Goal: Task Accomplishment & Management: Use online tool/utility

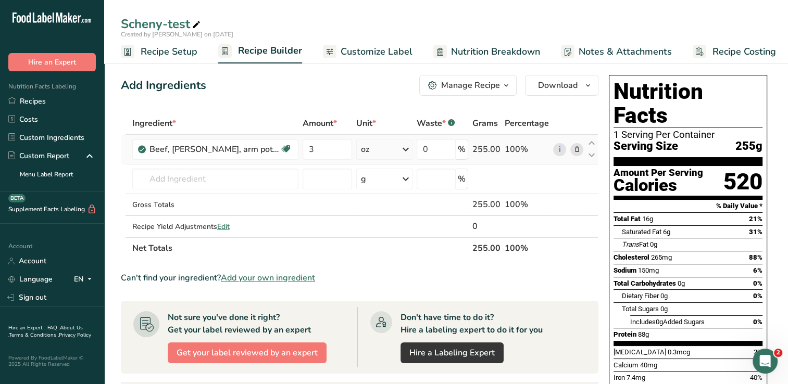
click at [407, 150] on icon at bounding box center [405, 149] width 12 height 19
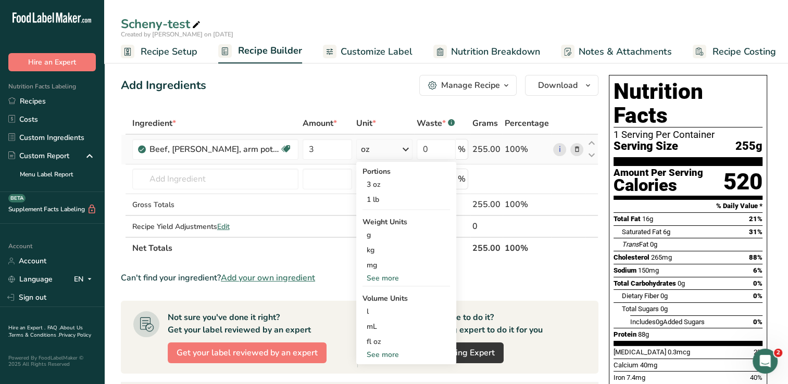
click at [394, 353] on div "See more" at bounding box center [405, 354] width 87 height 11
select select "22"
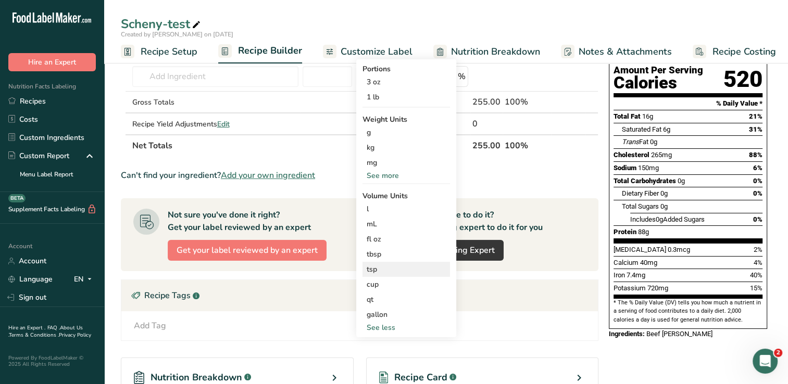
scroll to position [104, 0]
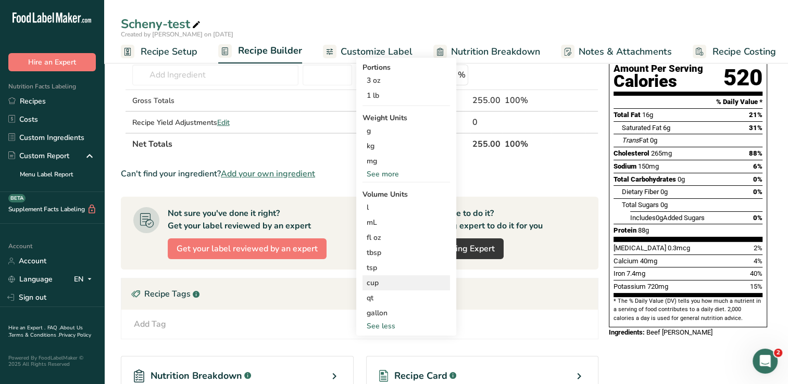
click at [383, 285] on div "cup" at bounding box center [406, 283] width 79 height 11
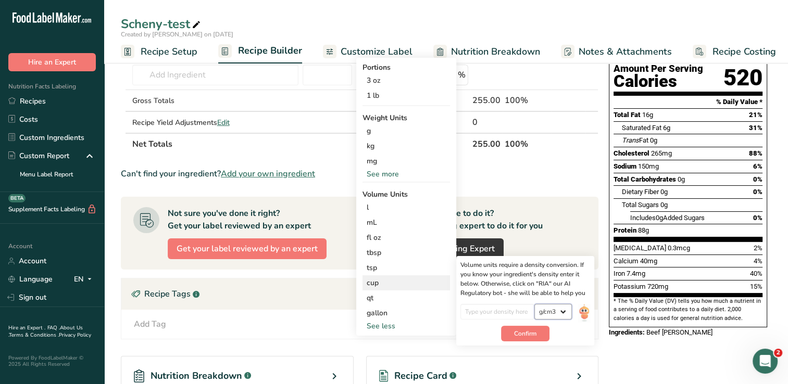
click at [561, 313] on select "lb/ft3 g/cm3" at bounding box center [552, 312] width 37 height 16
click at [535, 304] on select "lb/ft3 g/cm3" at bounding box center [552, 312] width 37 height 16
click at [539, 334] on button "Confirm" at bounding box center [525, 334] width 48 height 16
click at [511, 312] on input "number" at bounding box center [497, 312] width 74 height 16
type input "1"
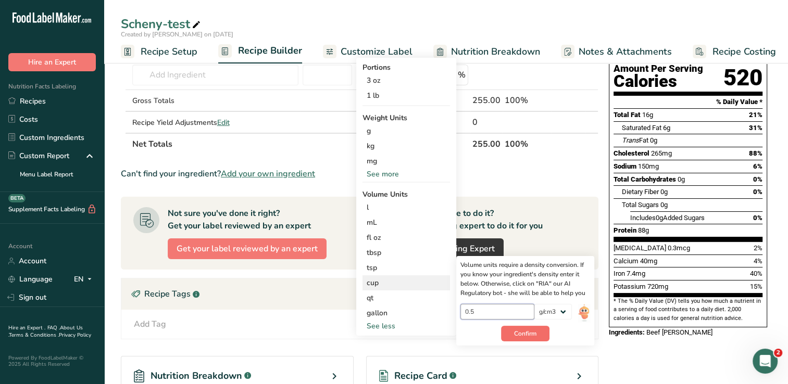
type input "0.5"
click at [526, 328] on button "Confirm" at bounding box center [525, 334] width 48 height 16
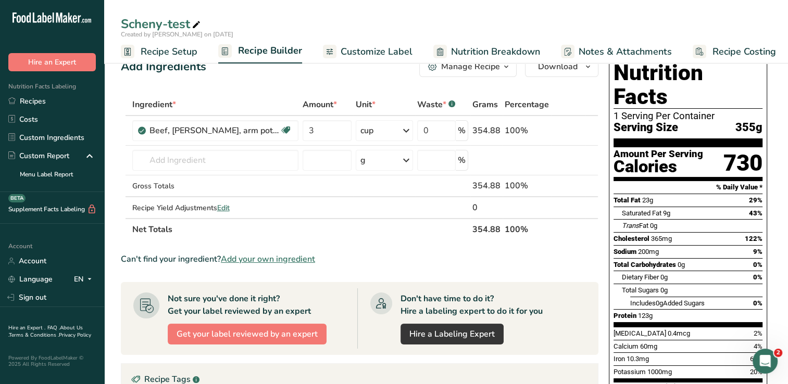
scroll to position [0, 0]
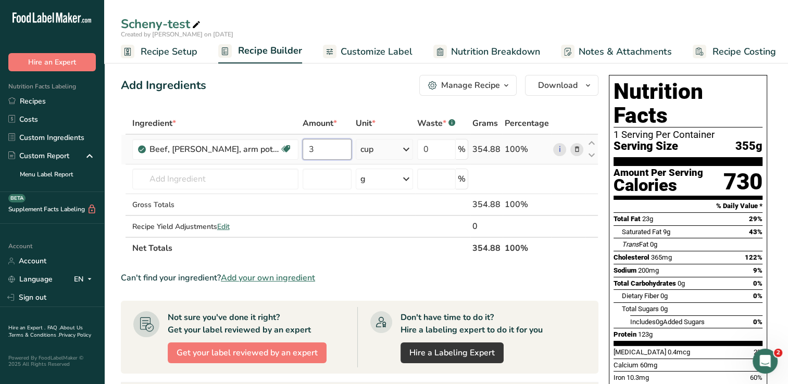
click at [328, 155] on input "3" at bounding box center [327, 149] width 49 height 21
type input "0.5"
click at [408, 148] on div "Ingredient * Amount * Unit * Waste * .a-a{fill:#347362;}.b-a{fill:#fff;} Grams …" at bounding box center [359, 185] width 477 height 147
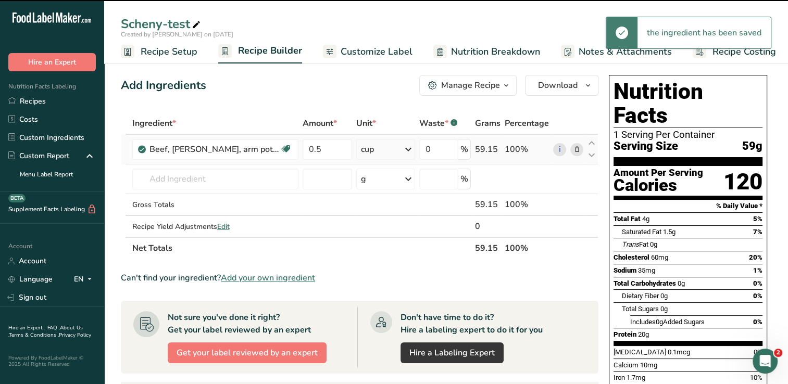
click at [408, 148] on icon at bounding box center [408, 149] width 12 height 19
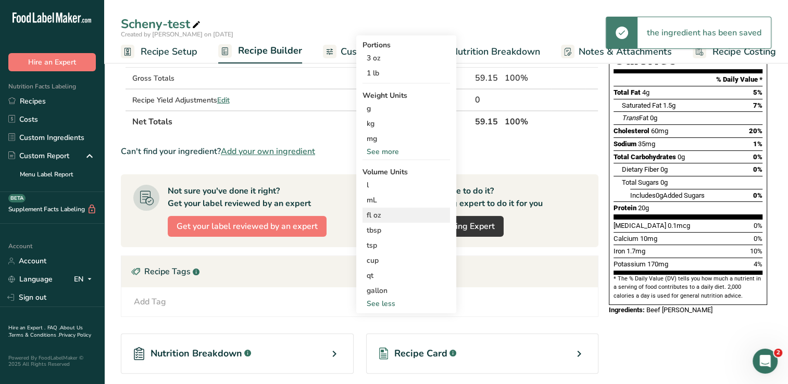
scroll to position [156, 0]
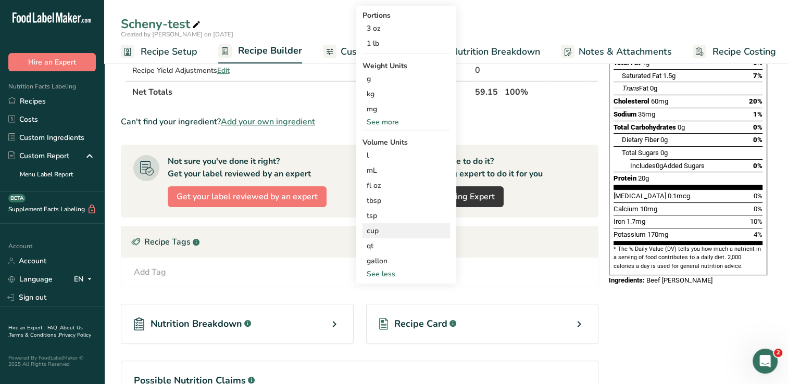
click at [377, 234] on div "cup" at bounding box center [406, 230] width 79 height 11
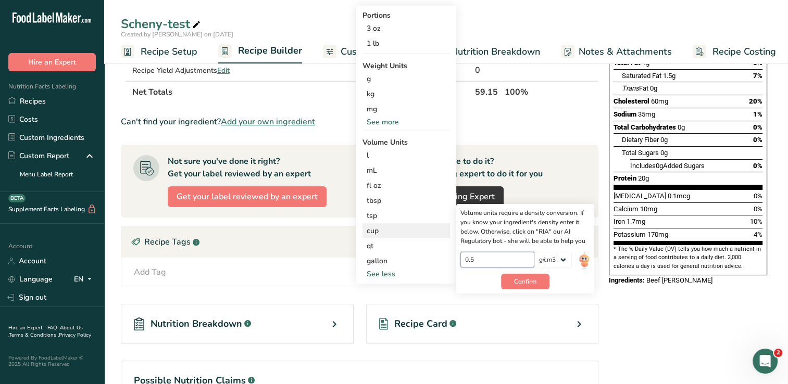
click at [514, 258] on input "0.5" at bounding box center [497, 260] width 74 height 16
type input "0"
drag, startPoint x: 528, startPoint y: 266, endPoint x: 532, endPoint y: 276, distance: 11.0
click at [528, 268] on div "85" at bounding box center [497, 263] width 74 height 22
type input "85"
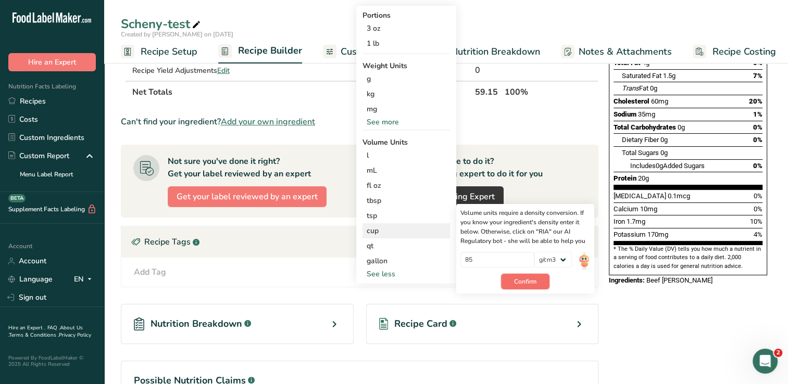
click at [533, 280] on span "Confirm" at bounding box center [525, 281] width 22 height 9
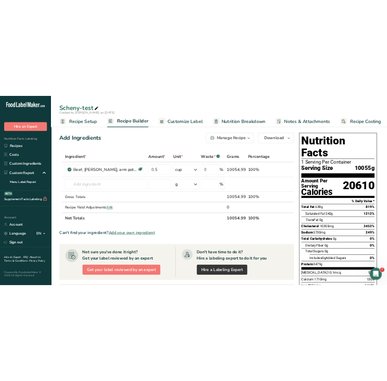
scroll to position [0, 0]
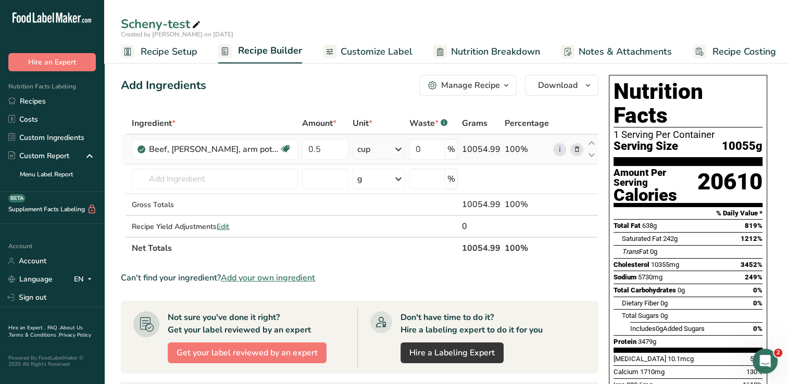
click at [399, 150] on icon at bounding box center [398, 149] width 12 height 19
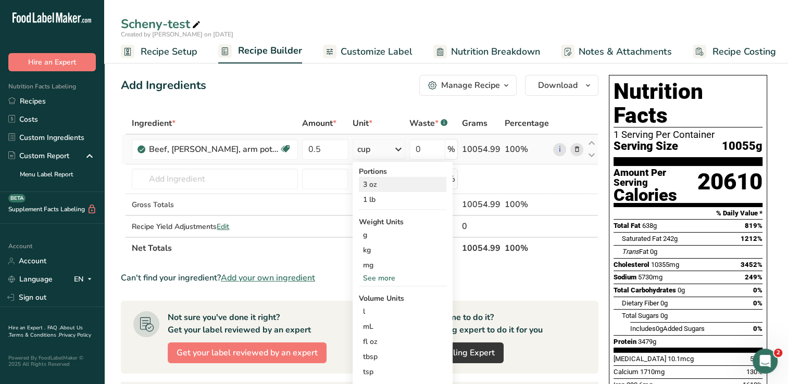
click at [383, 186] on div "3 oz" at bounding box center [402, 184] width 87 height 15
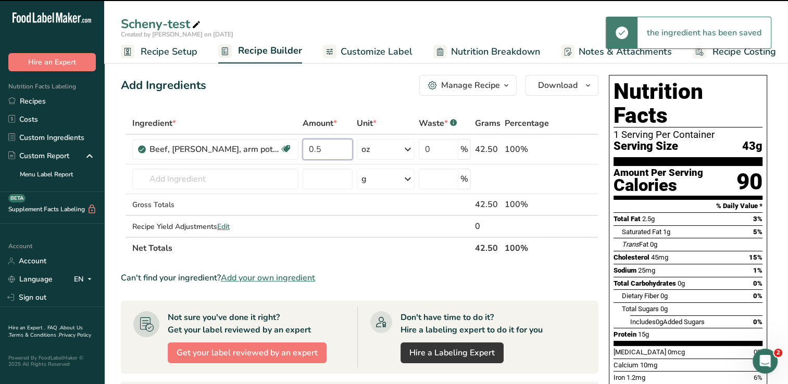
click at [322, 152] on input "0.5" at bounding box center [328, 149] width 51 height 21
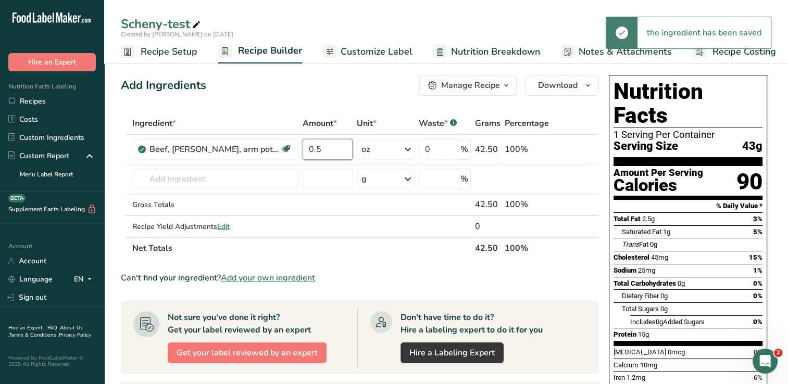
type input "0"
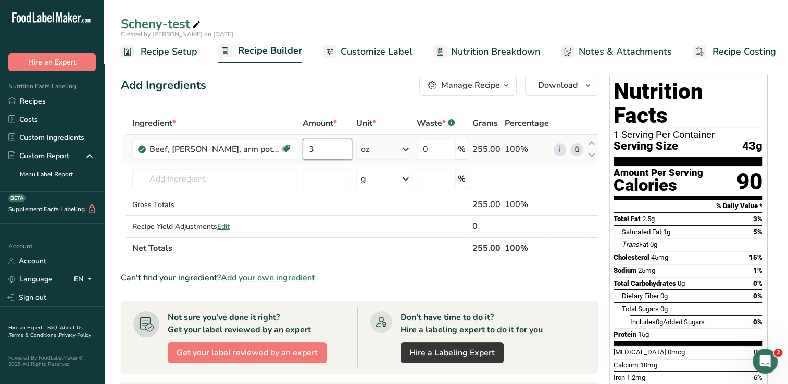
type input "3"
click at [408, 150] on div "Ingredient * Amount * Unit * Waste * .a-a{fill:#347362;}.b-a{fill:#fff;} Grams …" at bounding box center [359, 185] width 477 height 147
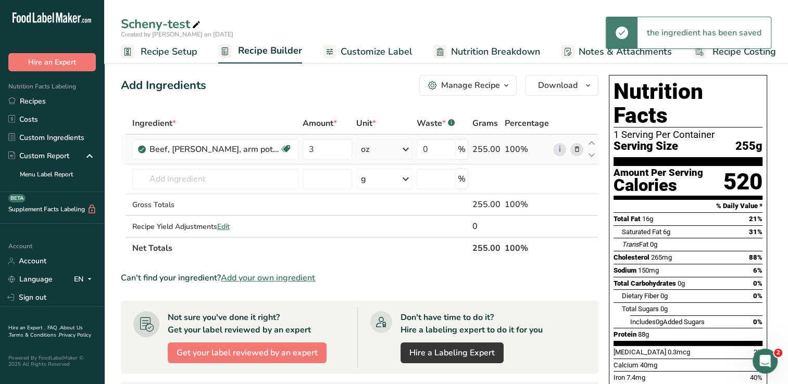
click at [408, 150] on icon at bounding box center [405, 149] width 12 height 19
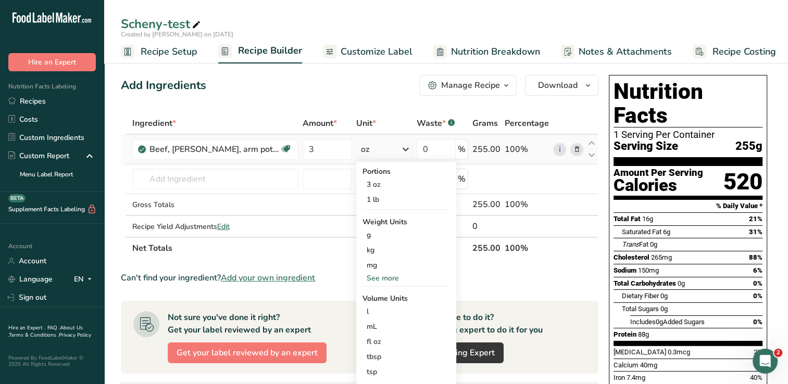
click at [395, 278] on div "See more" at bounding box center [405, 278] width 87 height 11
click at [379, 231] on div "g" at bounding box center [405, 235] width 87 height 15
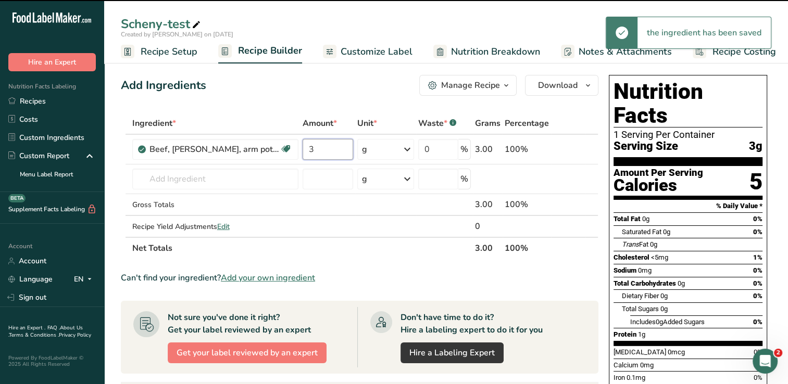
click at [329, 149] on input "3" at bounding box center [328, 149] width 51 height 21
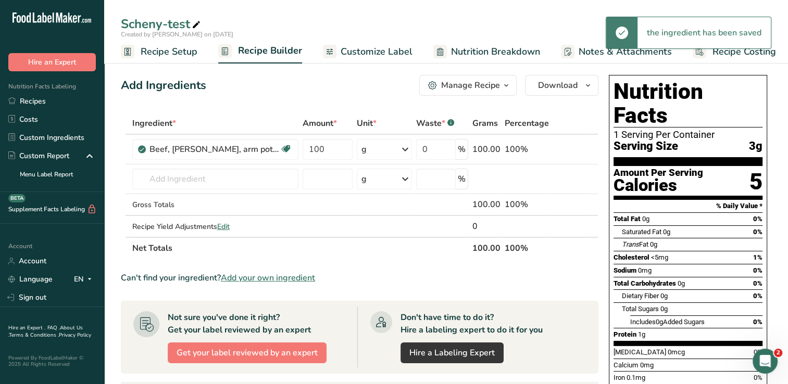
click at [329, 102] on div "Add Ingredients Manage Recipe Delete Recipe Duplicate Recipe Scale Recipe Save …" at bounding box center [363, 356] width 484 height 570
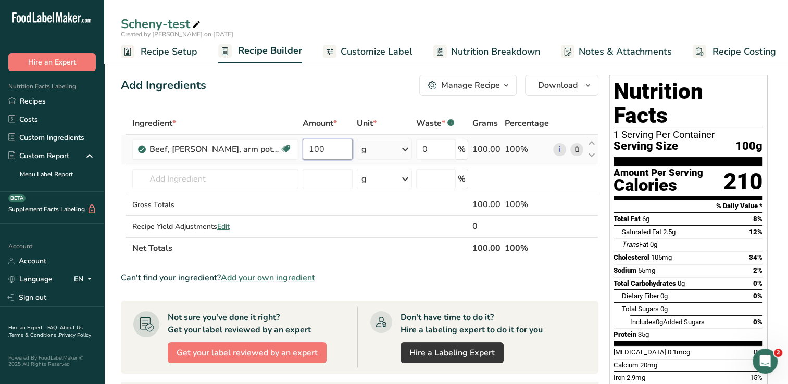
click at [333, 148] on input "100" at bounding box center [328, 149] width 50 height 21
type input "1"
type input "3"
click at [410, 149] on div "Ingredient * Amount * Unit * Waste * .a-a{fill:#347362;}.b-a{fill:#fff;} Grams …" at bounding box center [359, 185] width 477 height 147
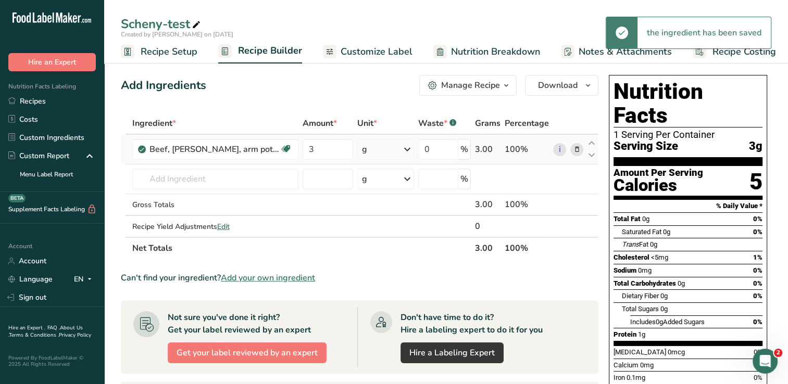
click at [407, 149] on icon at bounding box center [407, 149] width 12 height 19
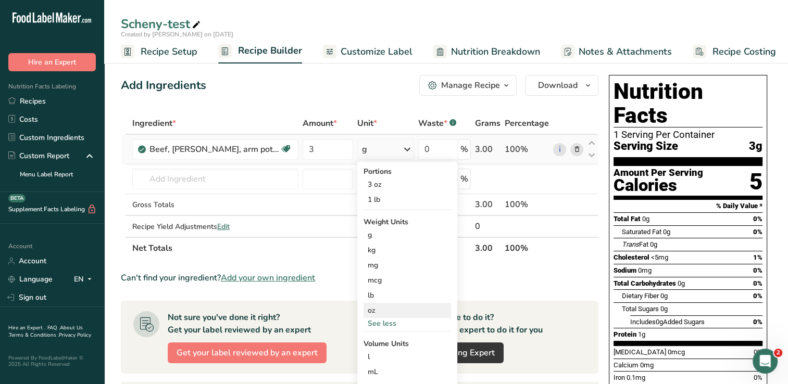
click at [385, 311] on div "oz" at bounding box center [406, 310] width 87 height 15
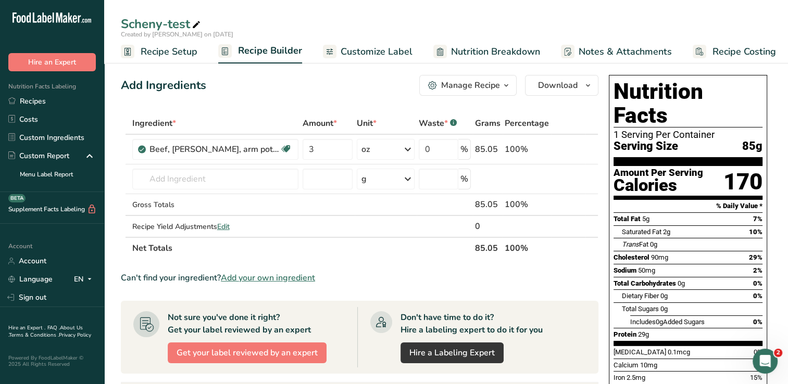
drag, startPoint x: 727, startPoint y: 161, endPoint x: 760, endPoint y: 162, distance: 32.8
click at [760, 168] on div "170" at bounding box center [742, 182] width 39 height 28
copy div "170"
click at [578, 147] on icon at bounding box center [576, 149] width 7 height 11
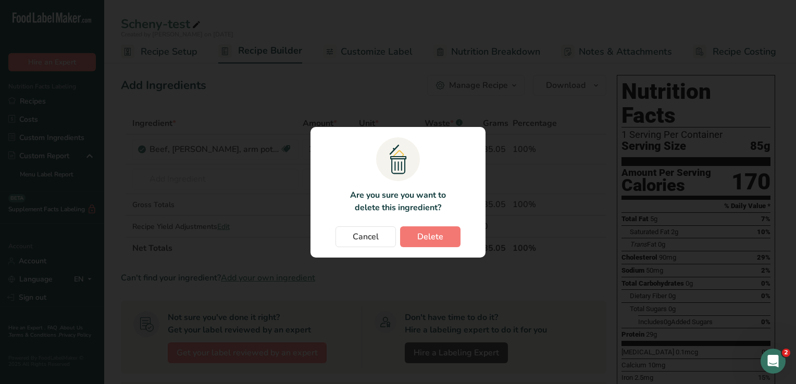
click at [402, 168] on rect "Change password modal" at bounding box center [398, 159] width 44 height 44
click at [421, 241] on span "Delete" at bounding box center [430, 237] width 26 height 12
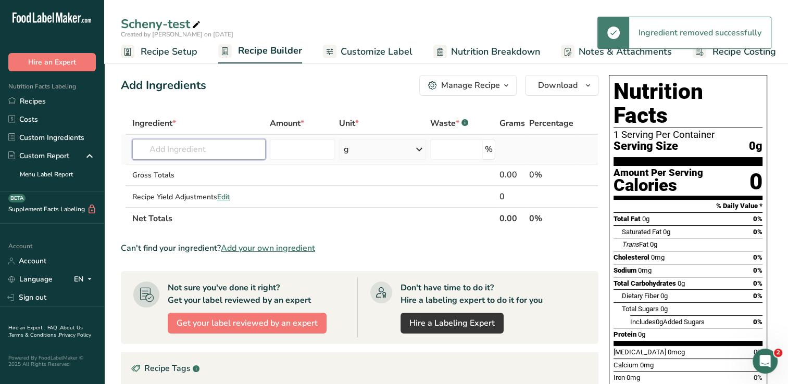
click at [230, 142] on input "text" at bounding box center [198, 149] width 133 height 21
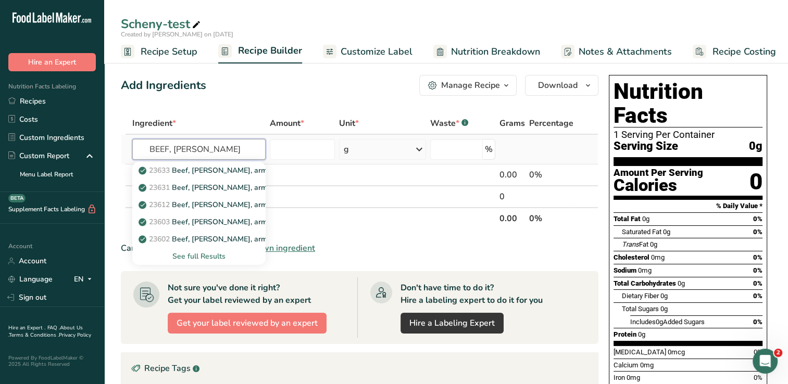
type input "BEEF, [PERSON_NAME]"
click at [220, 255] on div "See full Results" at bounding box center [199, 256] width 117 height 11
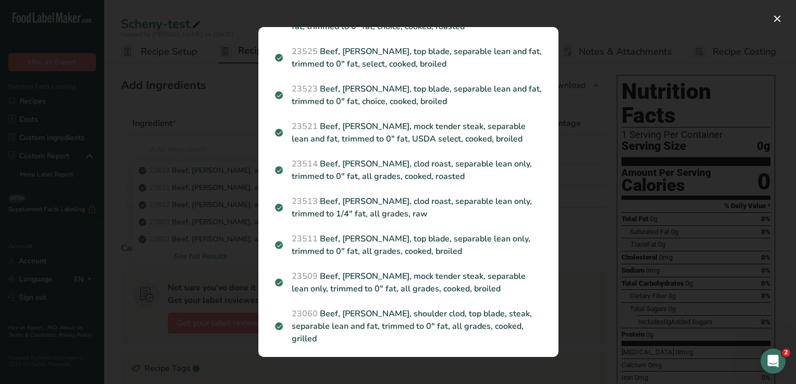
scroll to position [364, 0]
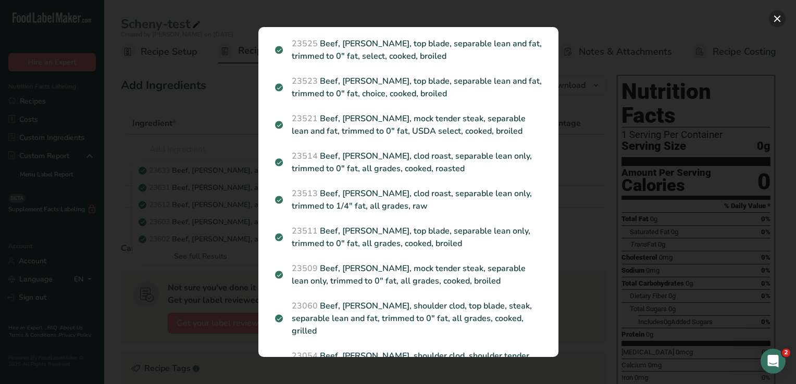
click at [779, 20] on button "Search results modal" at bounding box center [777, 18] width 17 height 17
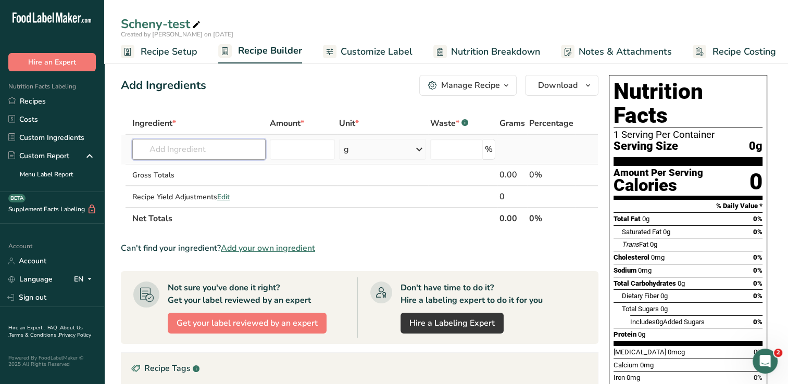
click at [169, 153] on input "text" at bounding box center [198, 149] width 133 height 21
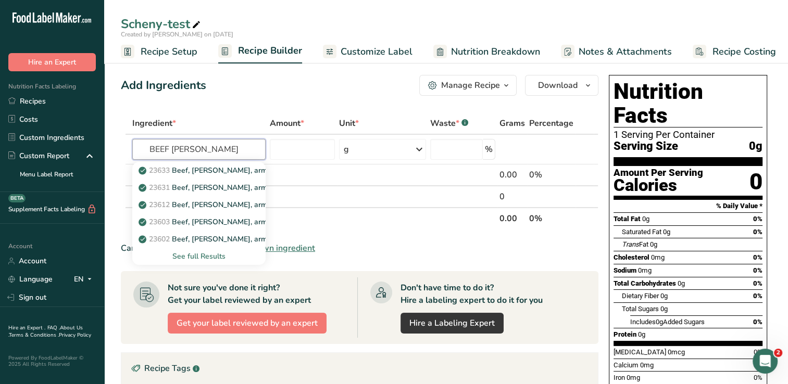
type input "BEEF [PERSON_NAME]"
click at [194, 257] on div "See full Results" at bounding box center [199, 256] width 117 height 11
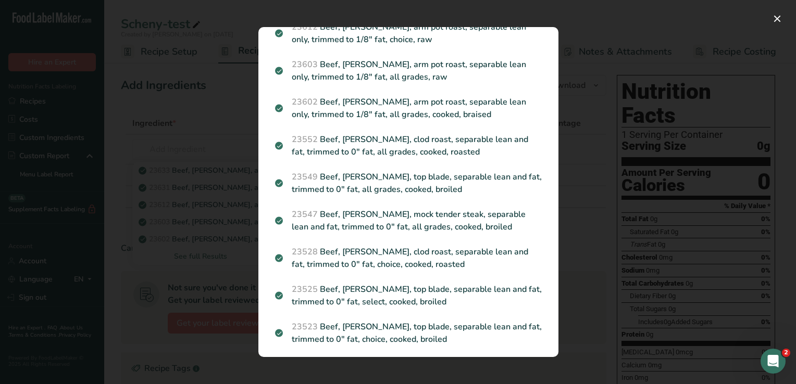
scroll to position [0, 0]
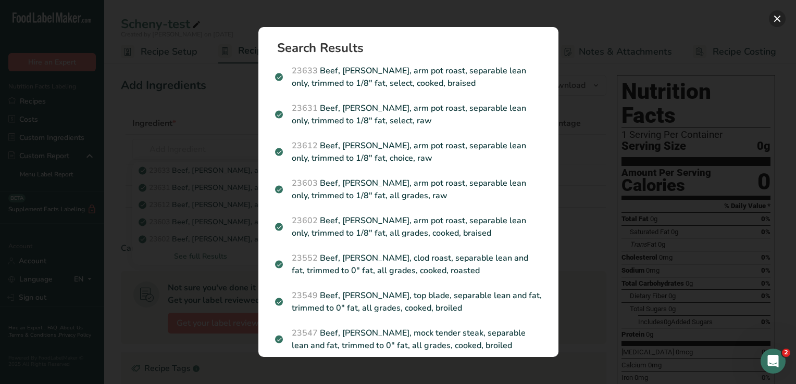
click at [772, 20] on button "Search results modal" at bounding box center [777, 18] width 17 height 17
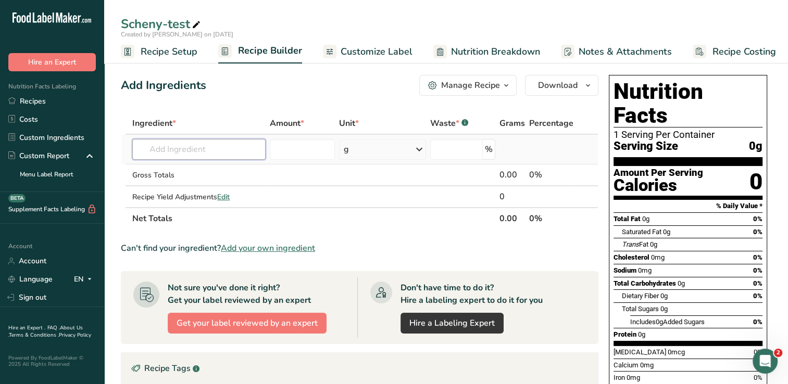
click at [183, 157] on input "text" at bounding box center [198, 149] width 133 height 21
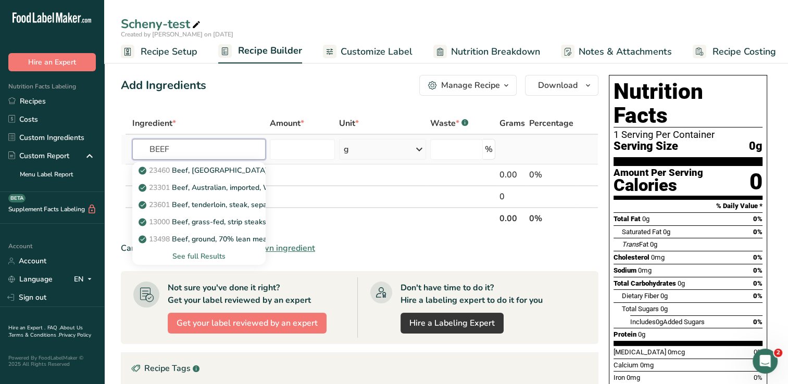
type input "BEEF"
click at [194, 257] on div "See full Results" at bounding box center [199, 256] width 117 height 11
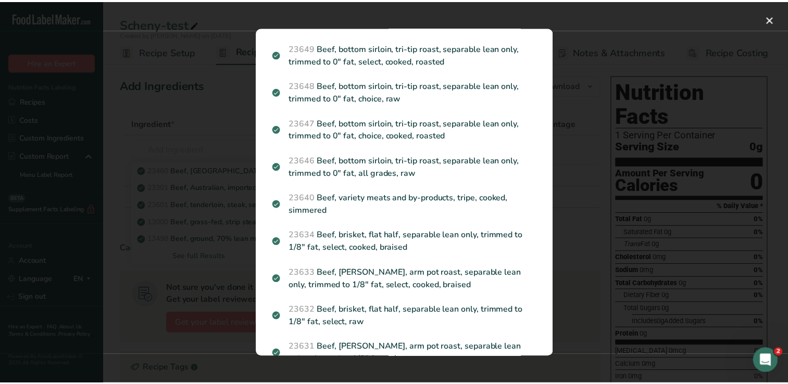
scroll to position [775, 0]
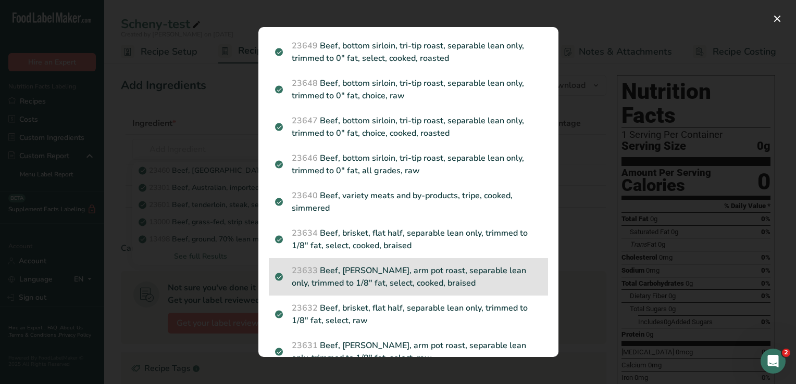
click at [455, 289] on p "23633 Beef, [PERSON_NAME], arm pot roast, separable lean only, trimmed to 1/8" …" at bounding box center [408, 277] width 267 height 25
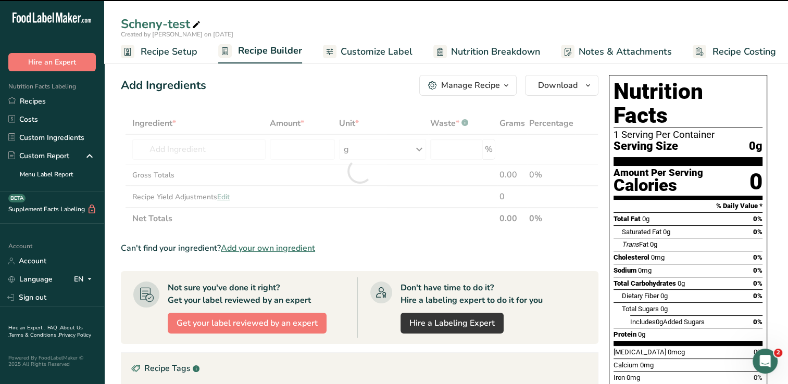
type input "0"
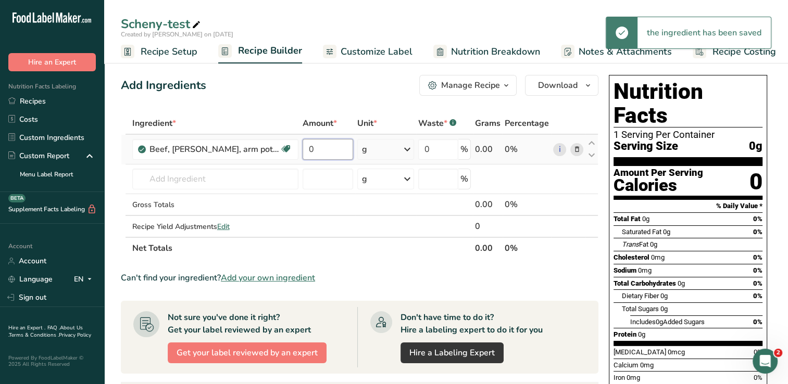
click at [310, 145] on input "0" at bounding box center [328, 149] width 51 height 21
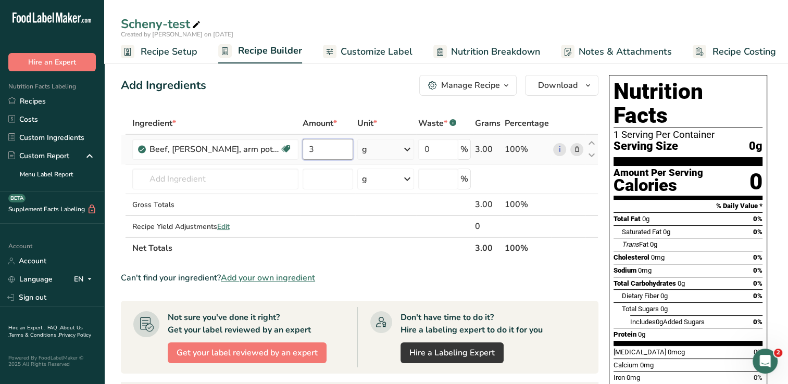
type input "3"
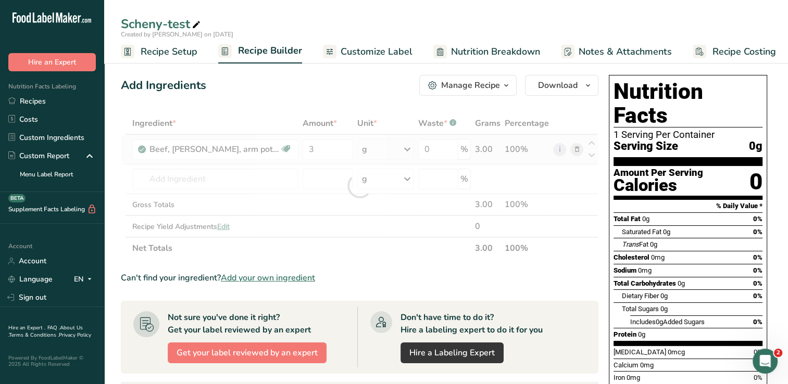
click at [406, 148] on div "Ingredient * Amount * Unit * Waste * .a-a{fill:#347362;}.b-a{fill:#fff;} Grams …" at bounding box center [359, 185] width 477 height 147
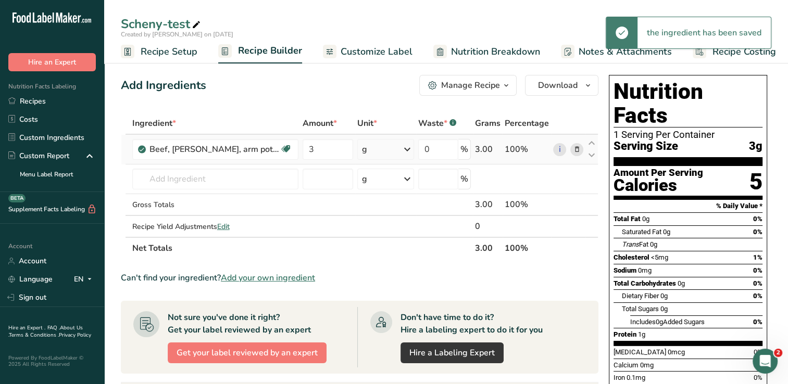
click at [409, 154] on icon at bounding box center [407, 149] width 12 height 19
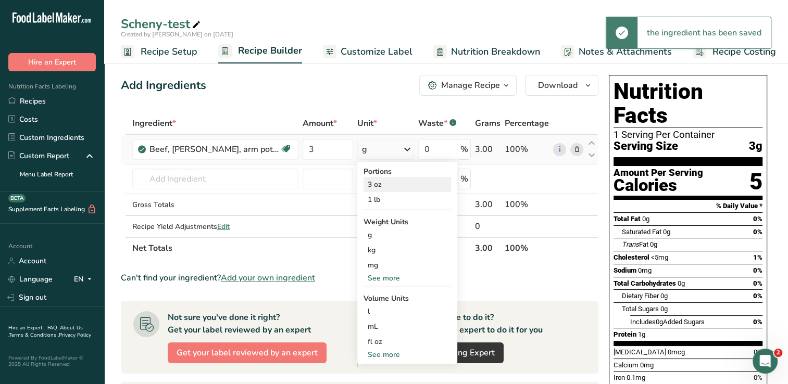
click at [384, 188] on div "3 oz" at bounding box center [406, 184] width 87 height 15
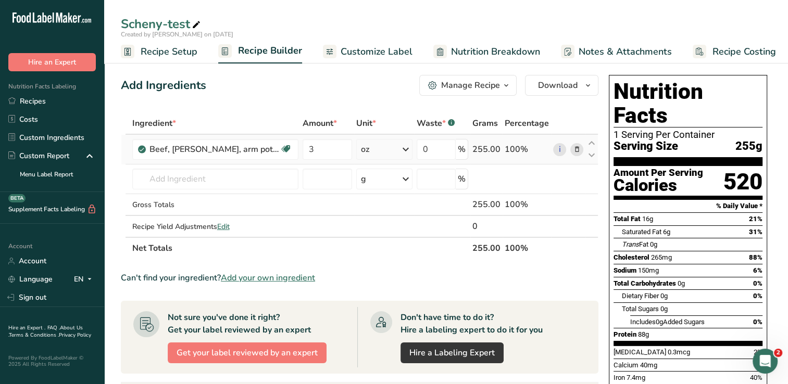
click at [406, 150] on icon at bounding box center [405, 149] width 12 height 19
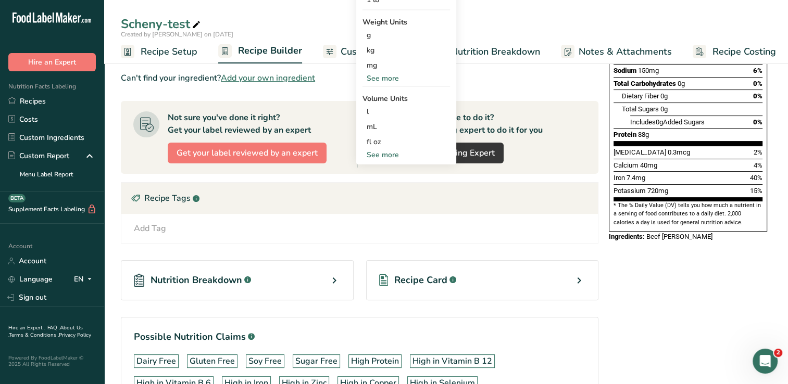
scroll to position [208, 0]
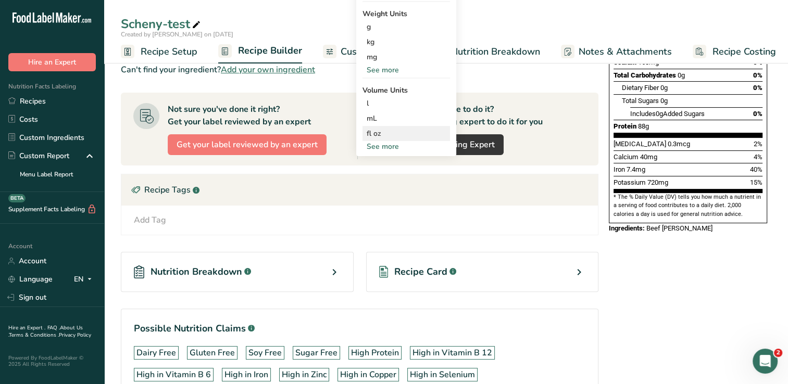
click at [380, 135] on div "fl oz" at bounding box center [406, 133] width 79 height 11
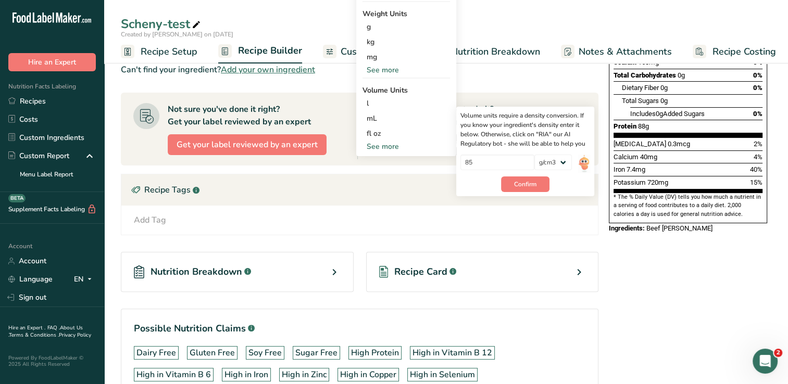
click at [483, 196] on div "Recipe Tags .a-a{fill:#347362;}.b-a{fill:#fff;}" at bounding box center [359, 189] width 476 height 31
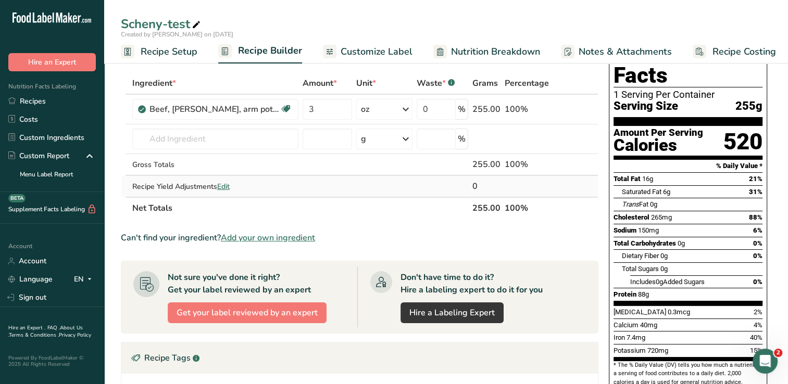
scroll to position [0, 0]
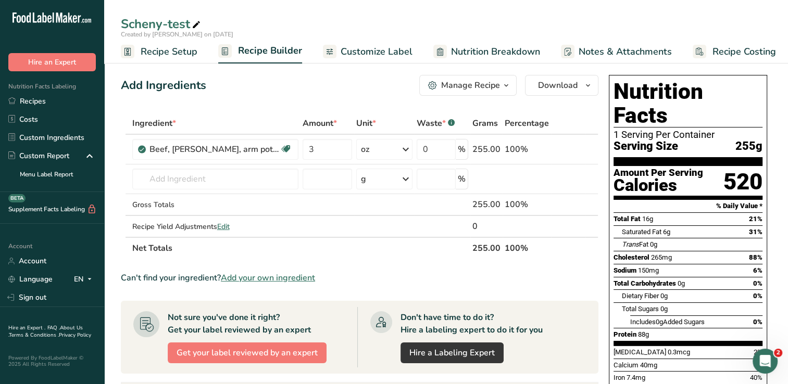
click at [364, 89] on div "Add Ingredients Manage Recipe Delete Recipe Duplicate Recipe Scale Recipe Save …" at bounding box center [359, 85] width 477 height 21
click at [345, 147] on input "3" at bounding box center [327, 149] width 49 height 21
type input "3"
click at [371, 104] on div "Add Ingredients Manage Recipe Delete Recipe Duplicate Recipe Scale Recipe Save …" at bounding box center [363, 366] width 484 height 591
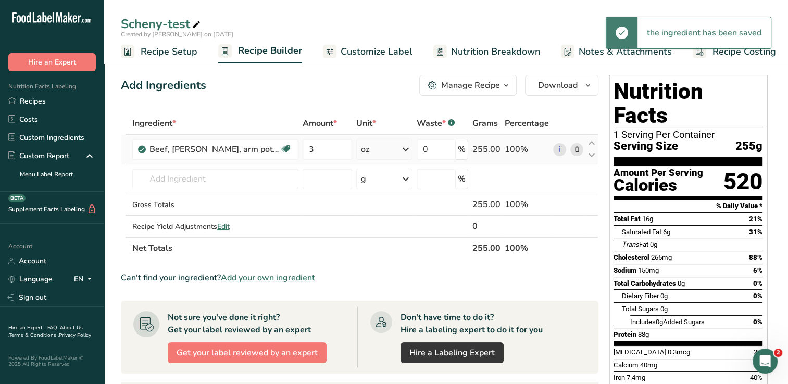
click at [408, 153] on icon at bounding box center [405, 149] width 12 height 19
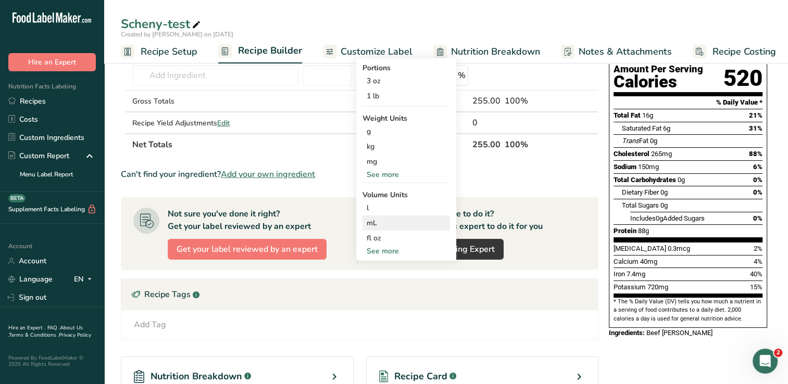
scroll to position [104, 0]
click at [393, 173] on div "See more" at bounding box center [405, 174] width 87 height 11
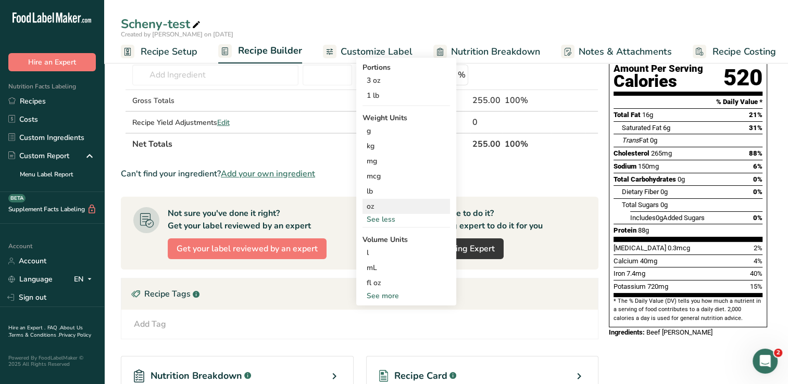
click at [371, 206] on div "oz" at bounding box center [405, 206] width 87 height 15
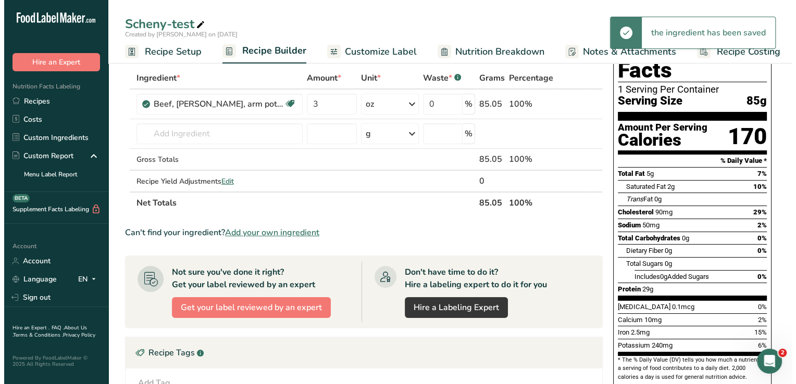
scroll to position [0, 0]
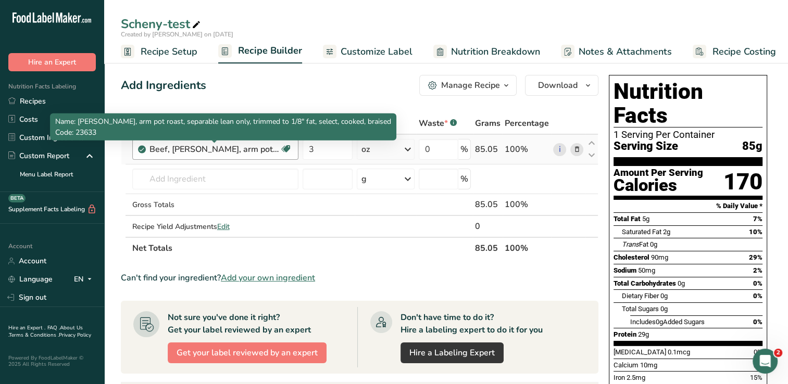
click at [273, 150] on div "Beef, [PERSON_NAME], arm pot roast, separable lean only, trimmed to 1/8" fat, s…" at bounding box center [214, 149] width 130 height 12
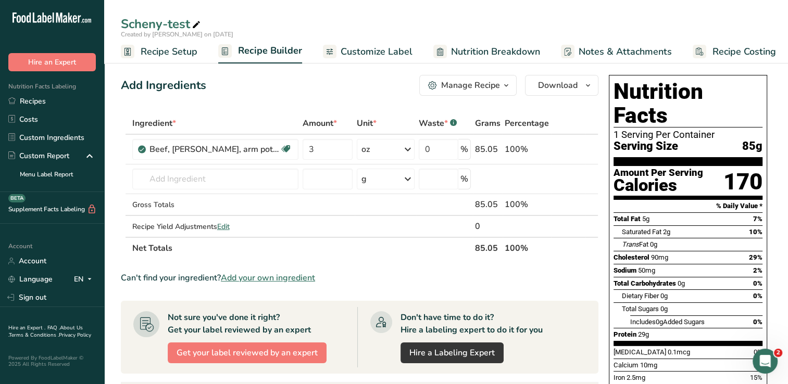
click at [574, 150] on icon at bounding box center [576, 149] width 7 height 11
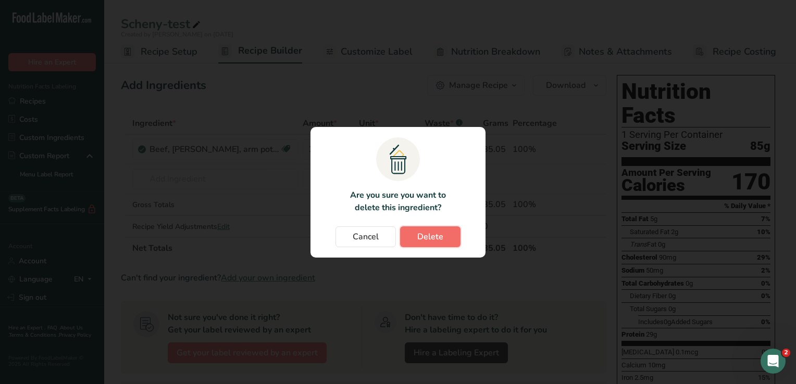
click at [427, 238] on span "Delete" at bounding box center [430, 237] width 26 height 12
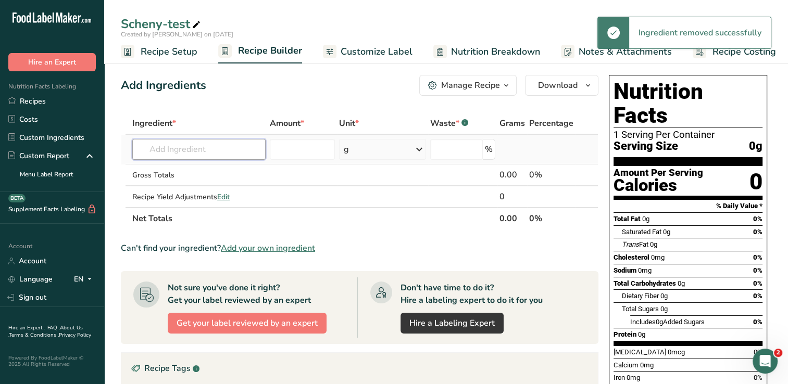
click at [222, 145] on input "text" at bounding box center [198, 149] width 133 height 21
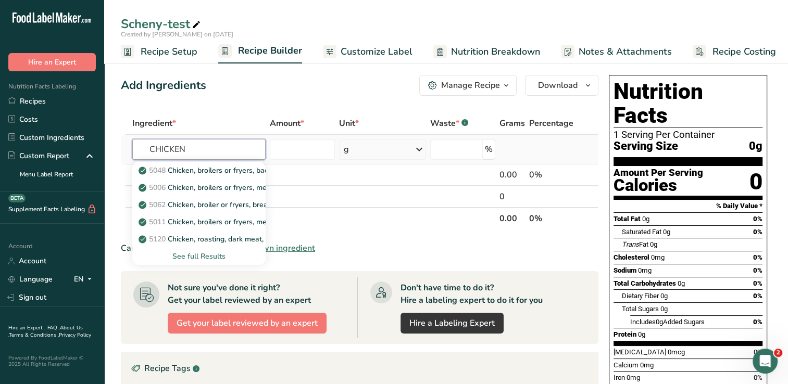
type input "CHICKEN"
click at [208, 252] on div "See full Results" at bounding box center [199, 256] width 117 height 11
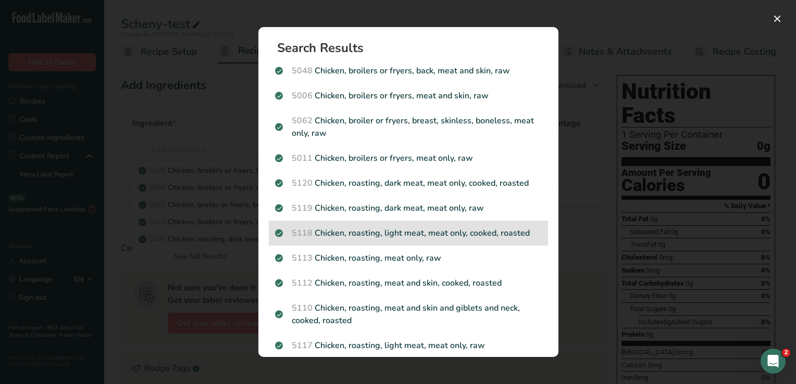
click at [470, 233] on p "5118 Chicken, roasting, light meat, meat only, cooked, roasted" at bounding box center [408, 233] width 267 height 12
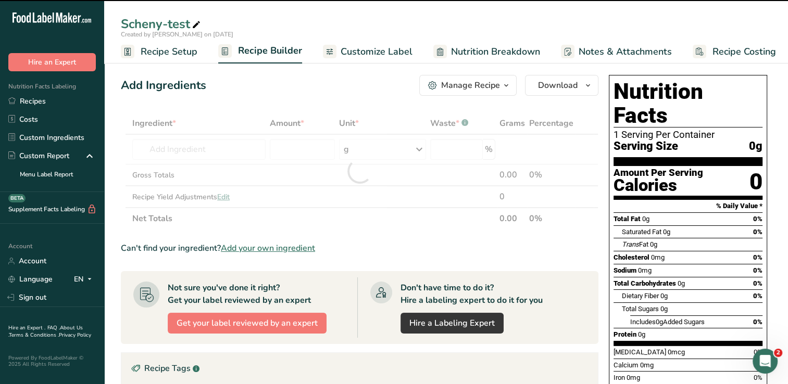
type input "0"
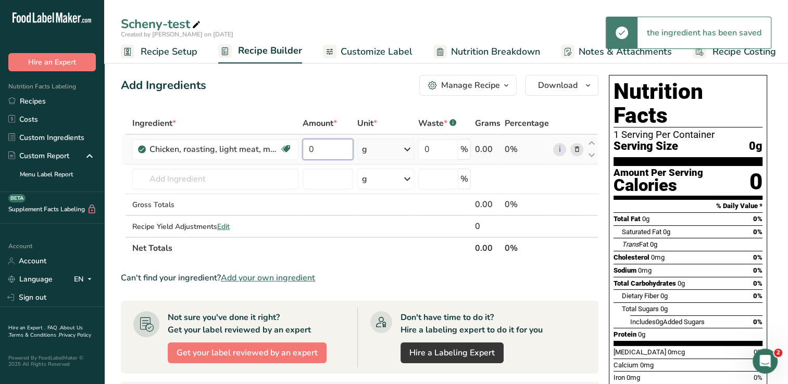
click at [330, 147] on input "0" at bounding box center [328, 149] width 51 height 21
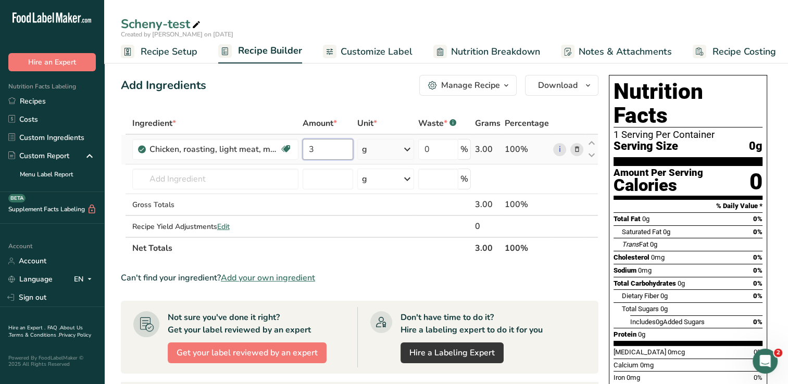
type input "3"
click at [408, 147] on div "Ingredient * Amount * Unit * Waste * .a-a{fill:#347362;}.b-a{fill:#fff;} Grams …" at bounding box center [359, 185] width 477 height 147
click at [408, 151] on icon at bounding box center [407, 149] width 12 height 19
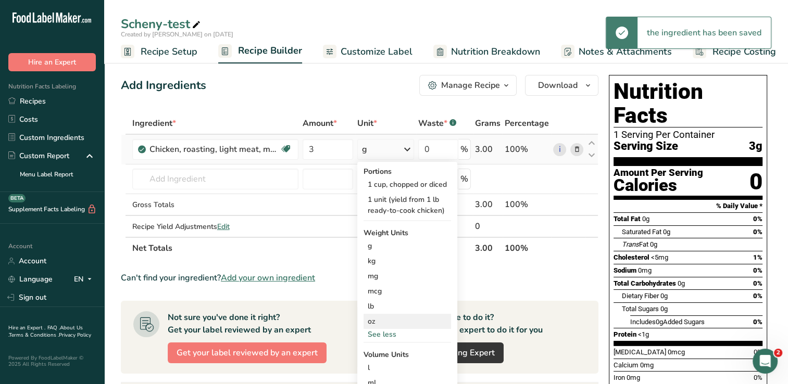
click at [397, 322] on div "oz" at bounding box center [406, 321] width 87 height 15
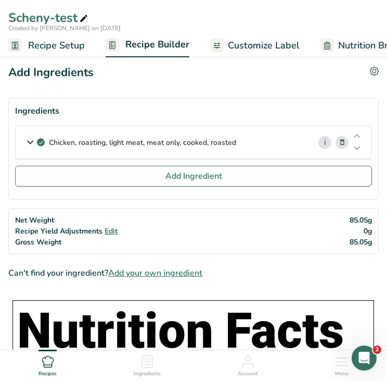
drag, startPoint x: 246, startPoint y: 135, endPoint x: 42, endPoint y: 154, distance: 204.4
click at [42, 154] on div "Chicken, roasting, light meat, meat only, cooked, roasted" at bounding box center [163, 142] width 295 height 32
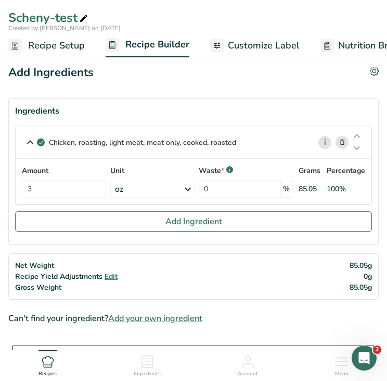
copy p "Chicken, roasting, light meat, meat only, cooked, roasted"
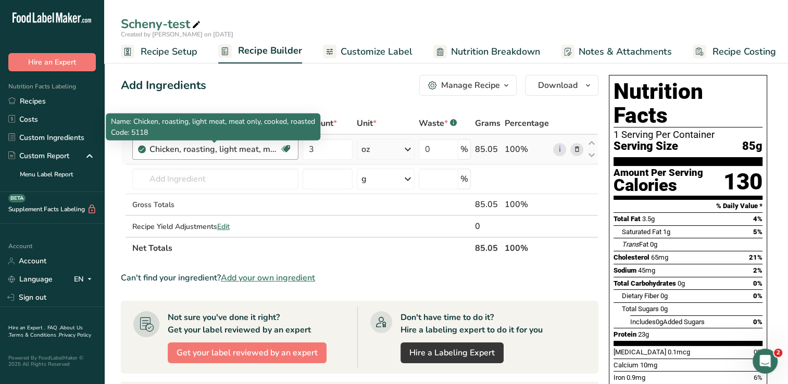
click at [235, 147] on div "Chicken, roasting, light meat, meat only, cooked, roasted" at bounding box center [214, 149] width 130 height 12
click at [237, 148] on div "Chicken, roasting, light meat, meat only, cooked, roasted" at bounding box center [214, 149] width 130 height 12
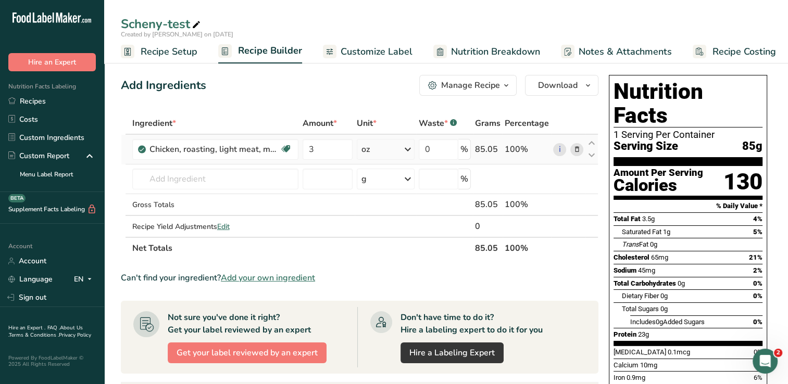
click at [575, 152] on icon at bounding box center [576, 149] width 7 height 11
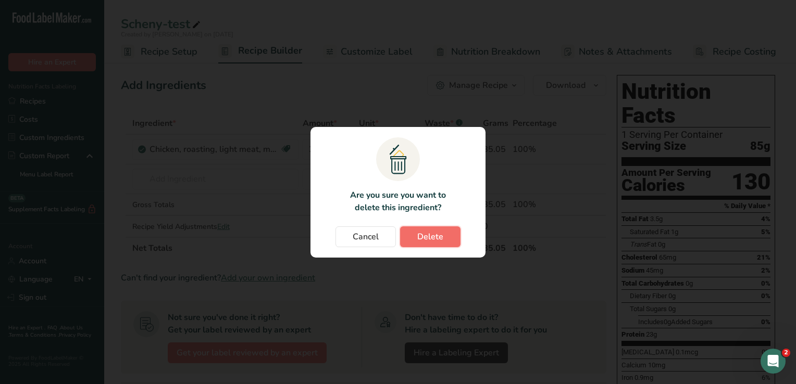
click at [421, 242] on span "Delete" at bounding box center [430, 237] width 26 height 12
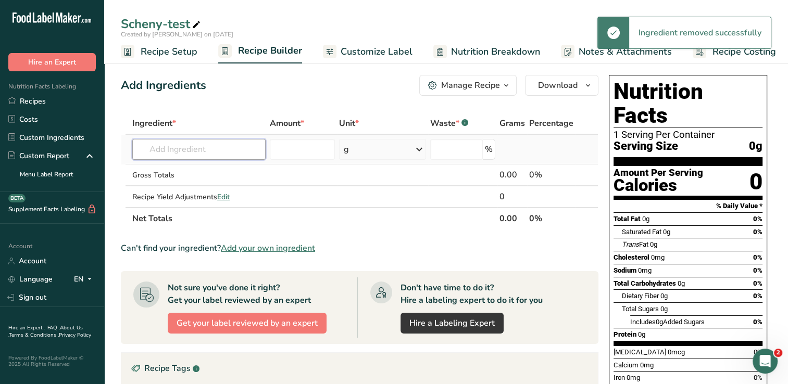
click at [231, 152] on input "text" at bounding box center [198, 149] width 133 height 21
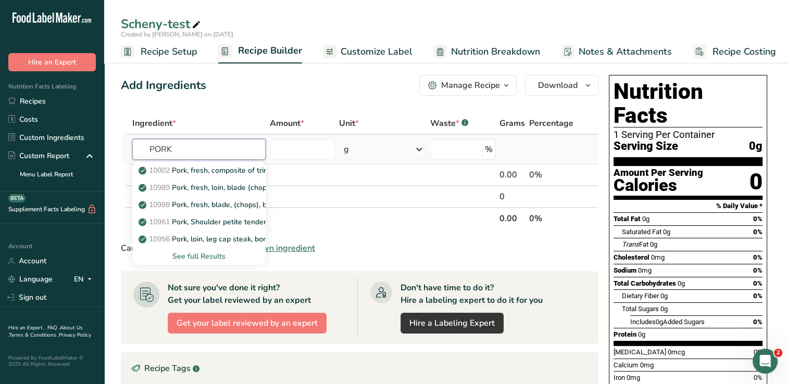
type input "PORK"
click at [208, 256] on div "See full Results" at bounding box center [199, 256] width 117 height 11
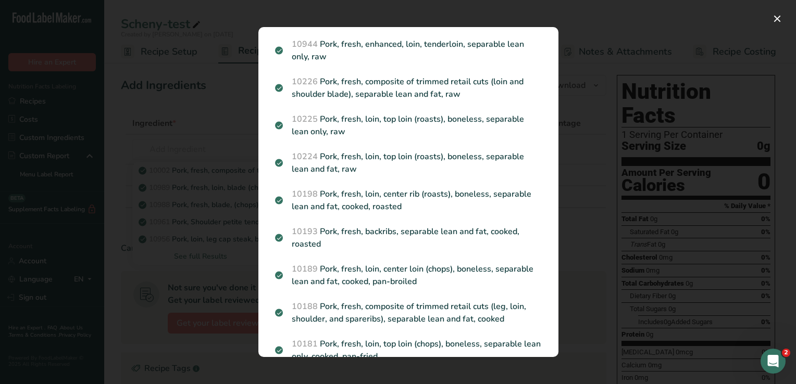
scroll to position [496, 0]
